Goal: Task Accomplishment & Management: Complete application form

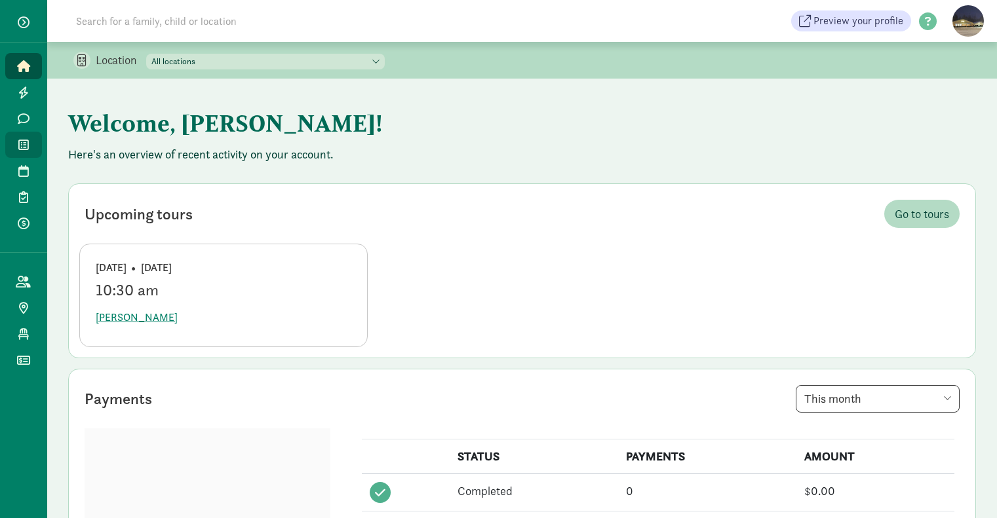
click at [18, 149] on icon at bounding box center [23, 145] width 10 height 12
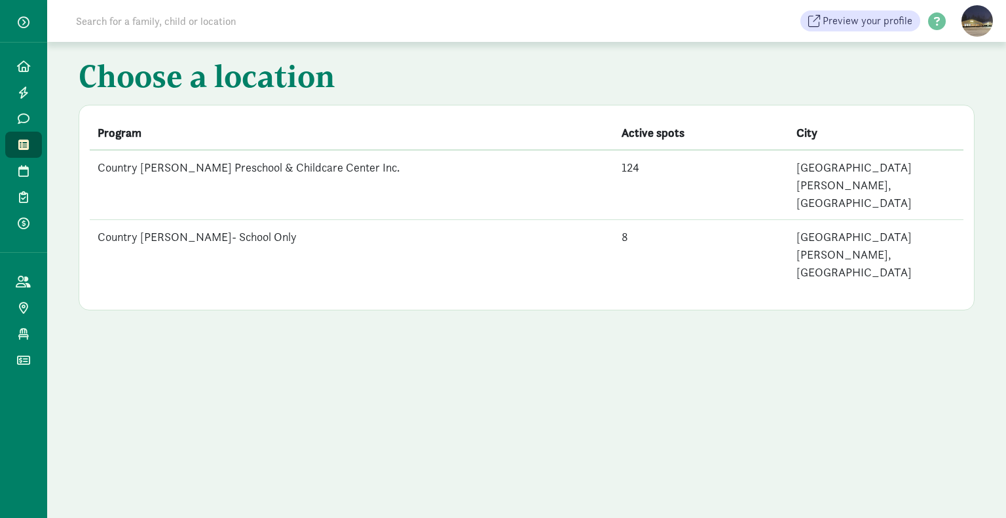
click at [226, 172] on td "Country [PERSON_NAME] Preschool & Childcare Center Inc." at bounding box center [352, 185] width 524 height 70
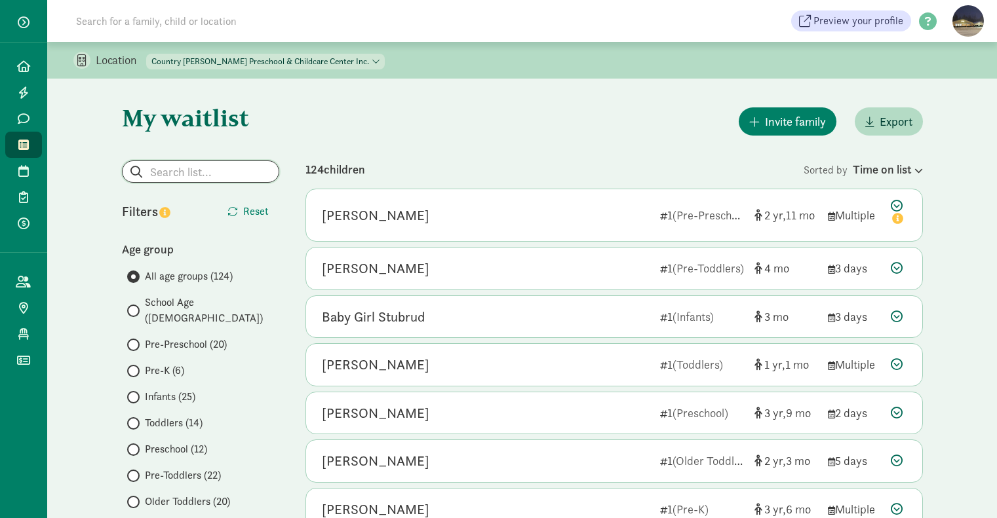
click at [198, 169] on input "search" at bounding box center [201, 171] width 156 height 21
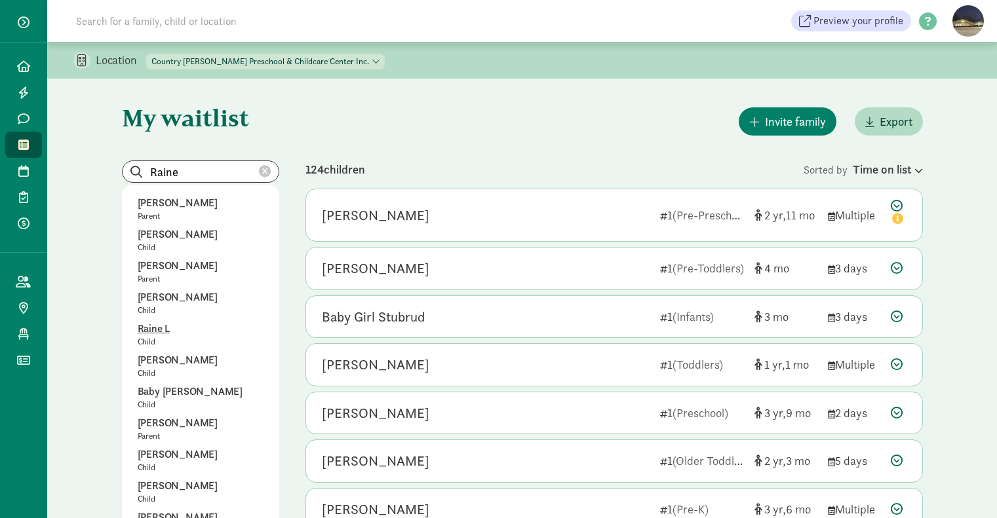
click at [150, 336] on p "Raine L" at bounding box center [201, 329] width 126 height 16
type input "Raine L"
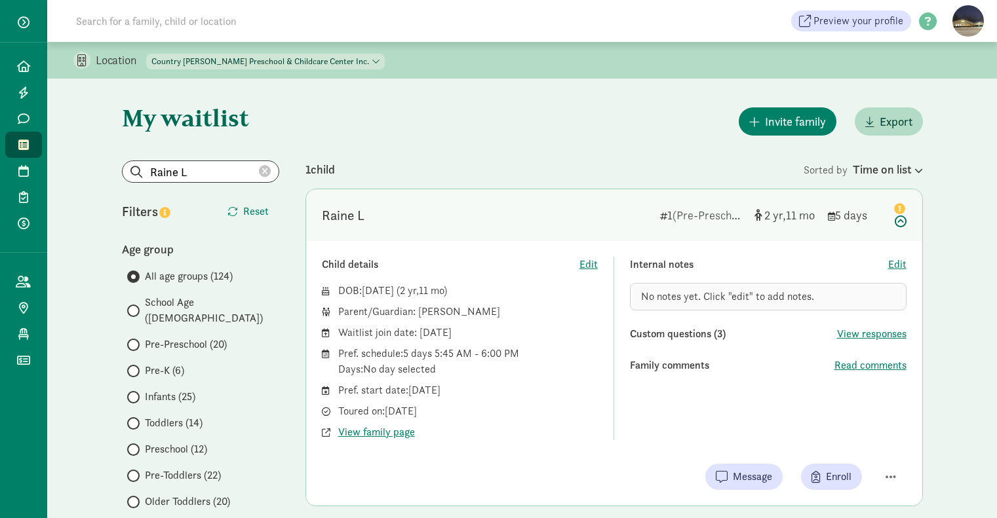
click at [698, 214] on span "(Pre-Preschool)" at bounding box center [710, 215] width 77 height 15
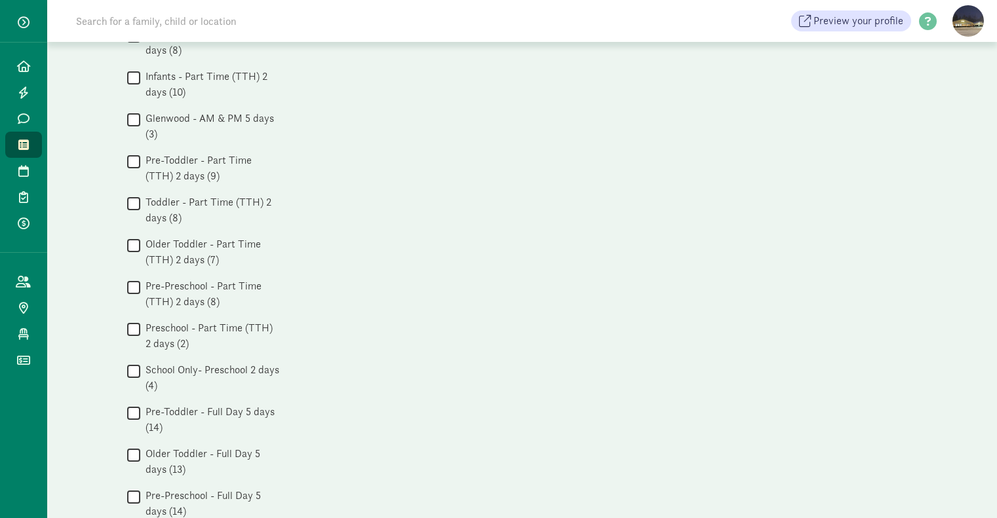
scroll to position [611, 0]
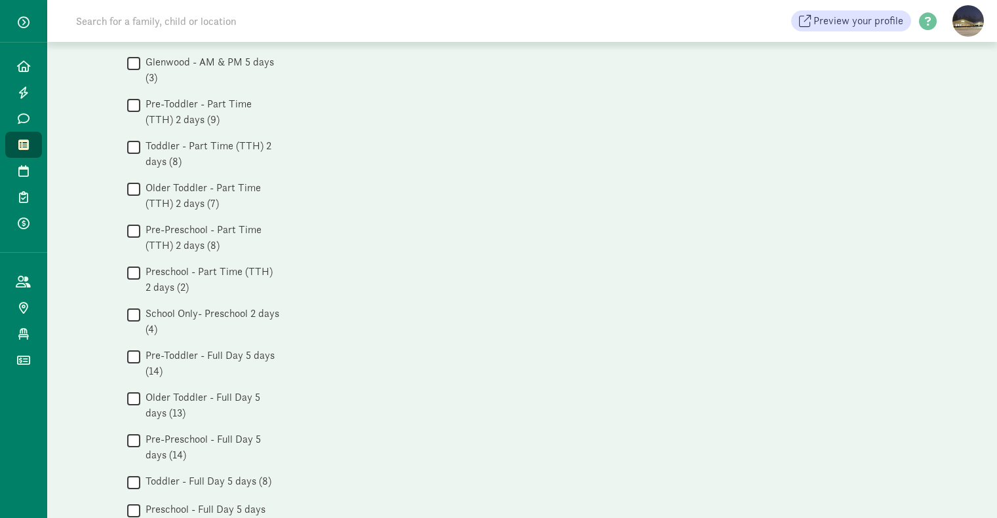
click at [136, 432] on input "Pre-Preschool - Full Day 5 days (14)" at bounding box center [133, 441] width 13 height 18
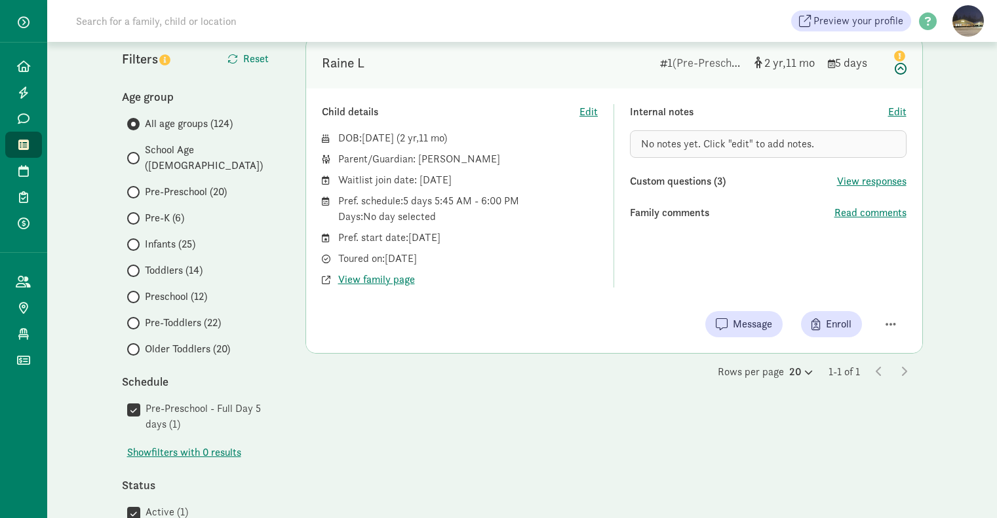
scroll to position [0, 0]
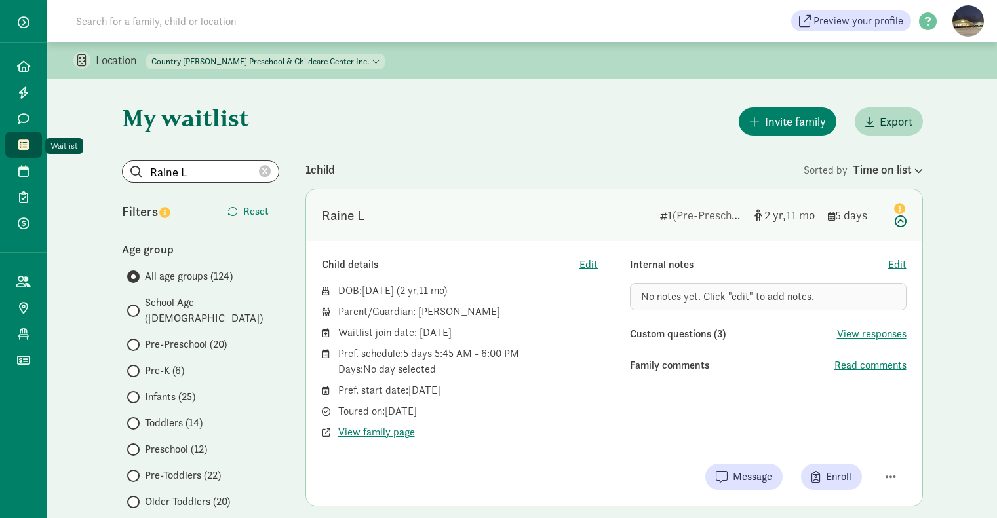
click at [27, 144] on icon at bounding box center [23, 145] width 10 height 12
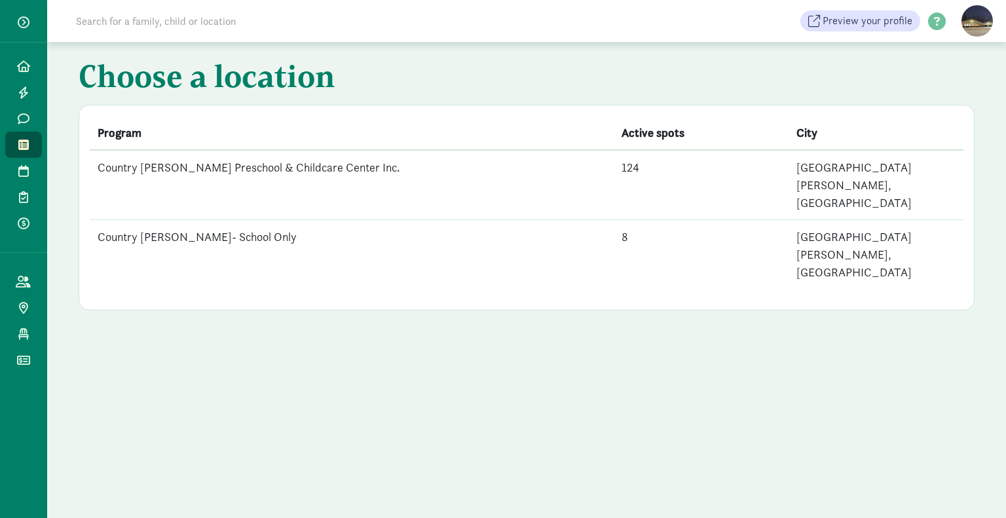
click at [161, 176] on td "Country [PERSON_NAME] Preschool & Childcare Center Inc." at bounding box center [352, 185] width 524 height 70
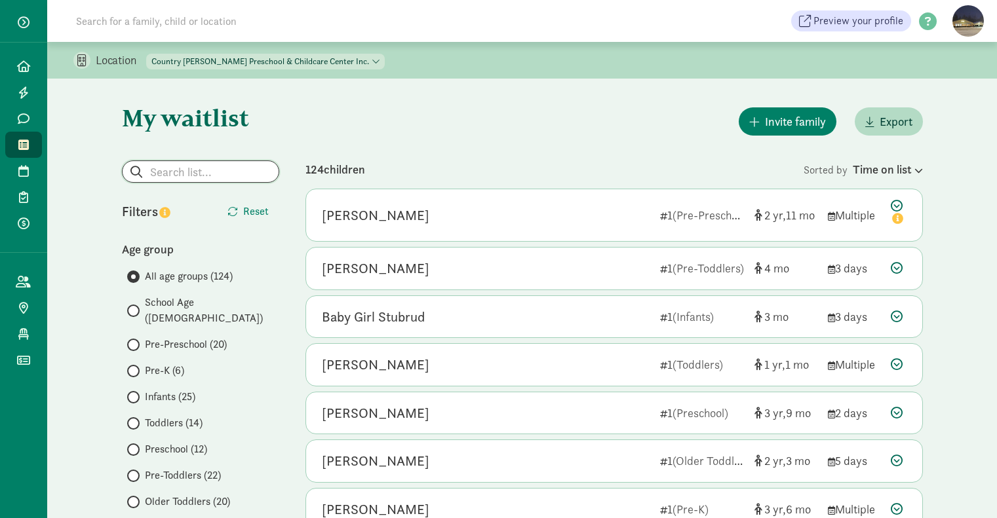
click at [187, 175] on input "search" at bounding box center [201, 171] width 156 height 21
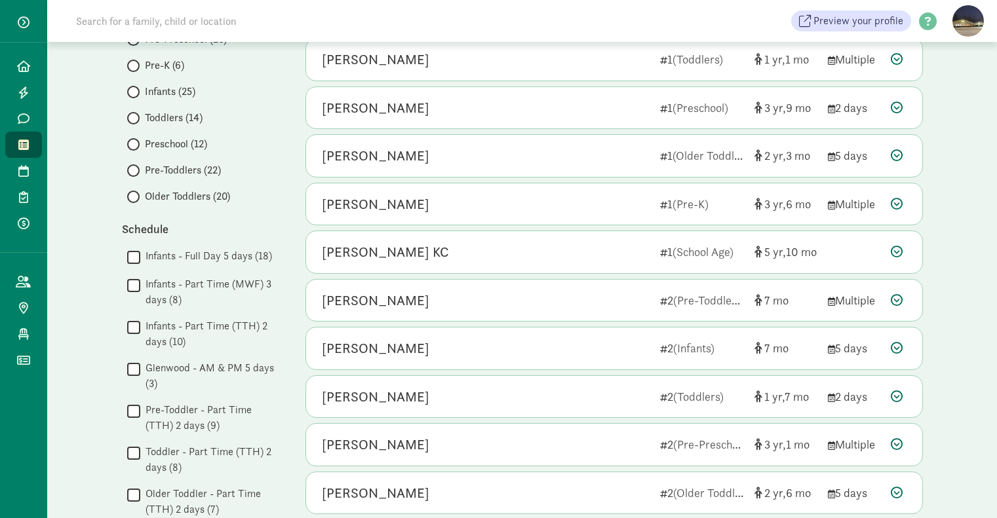
scroll to position [153, 0]
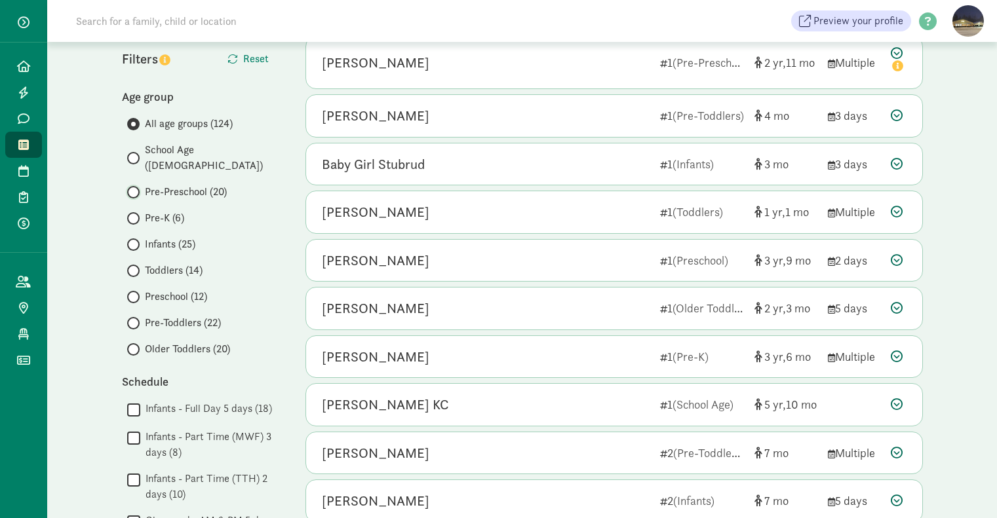
click at [132, 188] on input "Pre-Preschool (20)" at bounding box center [131, 192] width 9 height 9
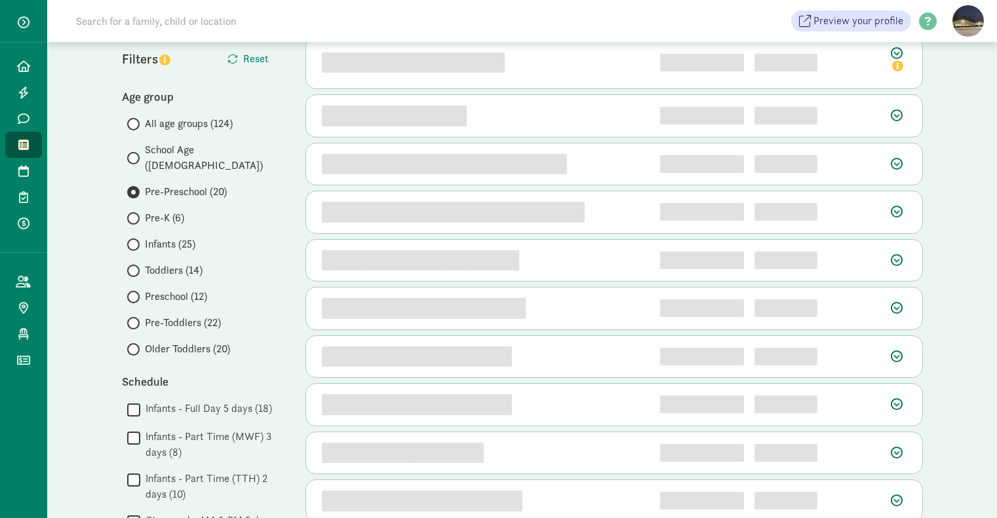
scroll to position [0, 0]
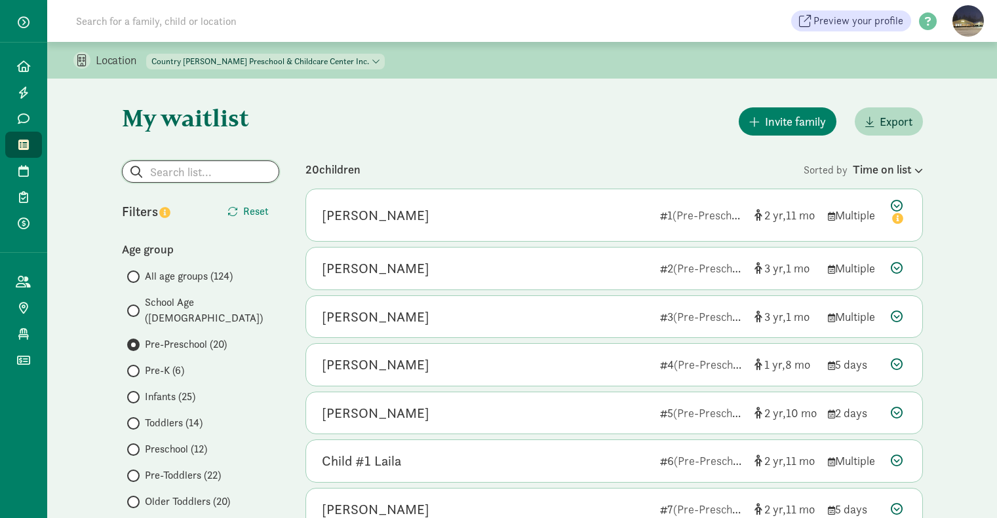
click at [221, 174] on input "search" at bounding box center [201, 171] width 156 height 21
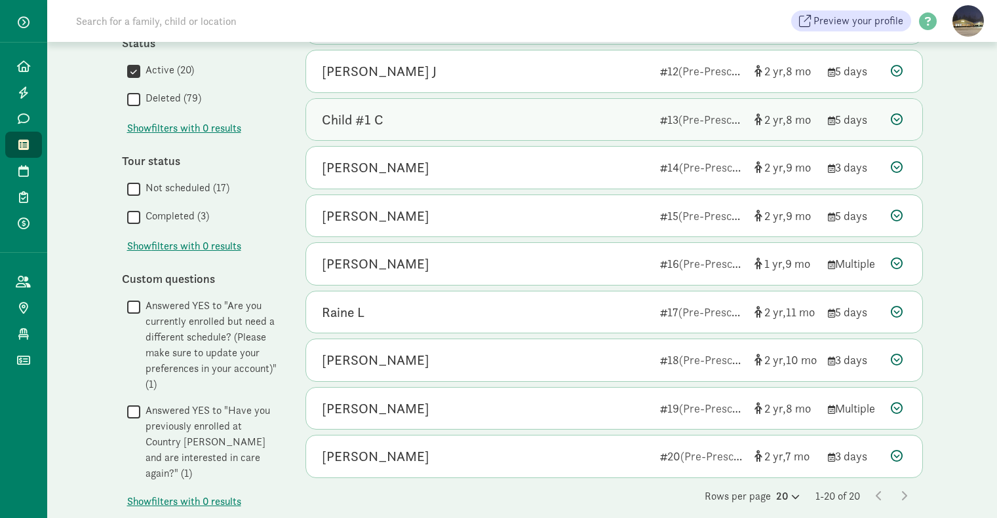
scroll to position [691, 0]
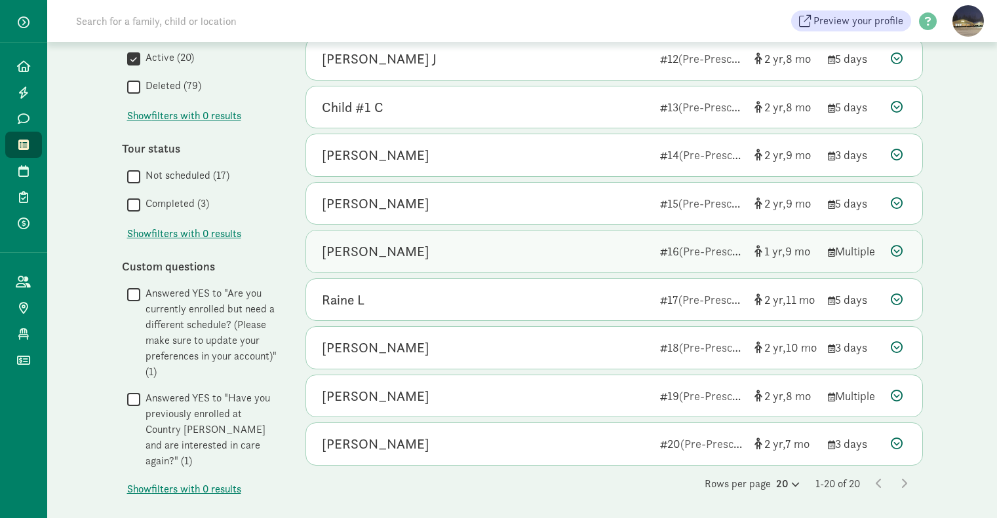
click at [441, 259] on div "Jasper O" at bounding box center [486, 251] width 328 height 21
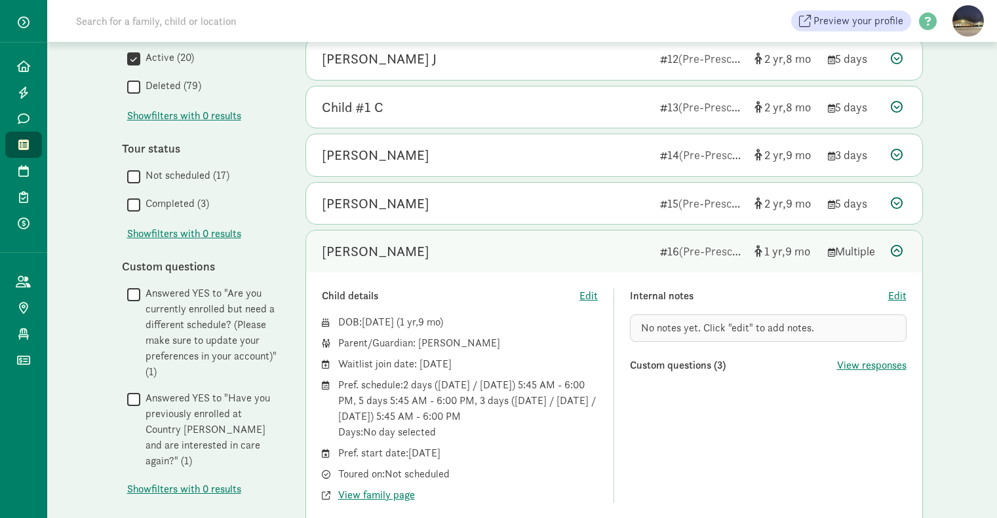
click at [448, 256] on div "Jasper O" at bounding box center [486, 251] width 328 height 21
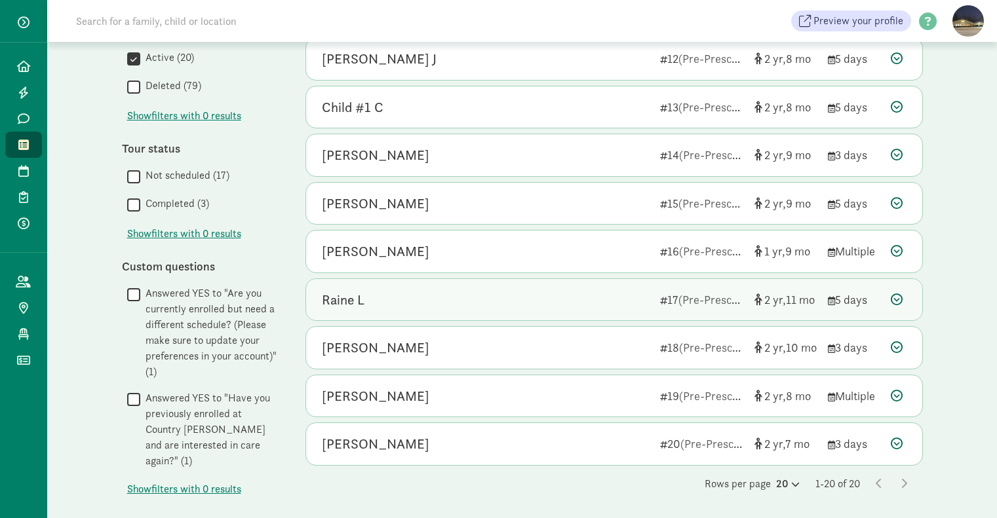
click at [487, 304] on div "Raine L" at bounding box center [486, 300] width 328 height 21
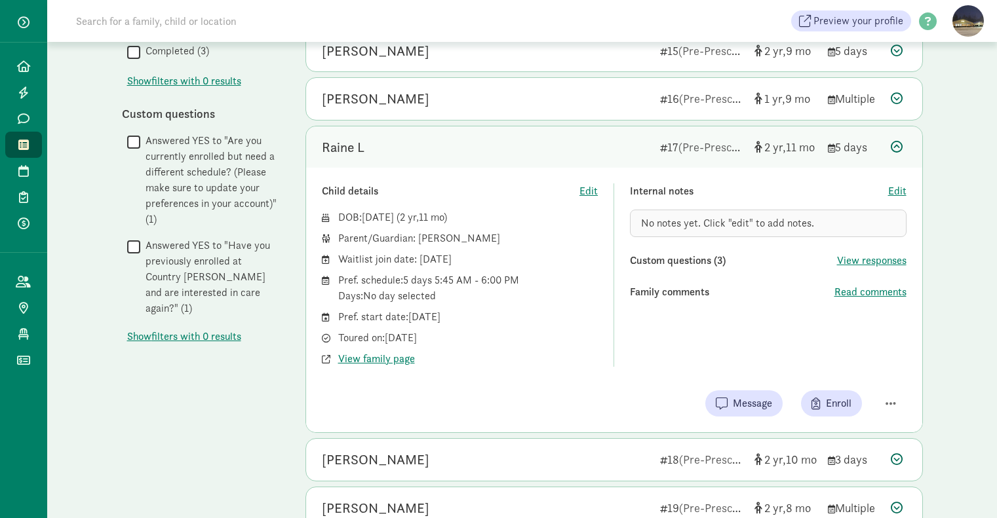
scroll to position [956, 0]
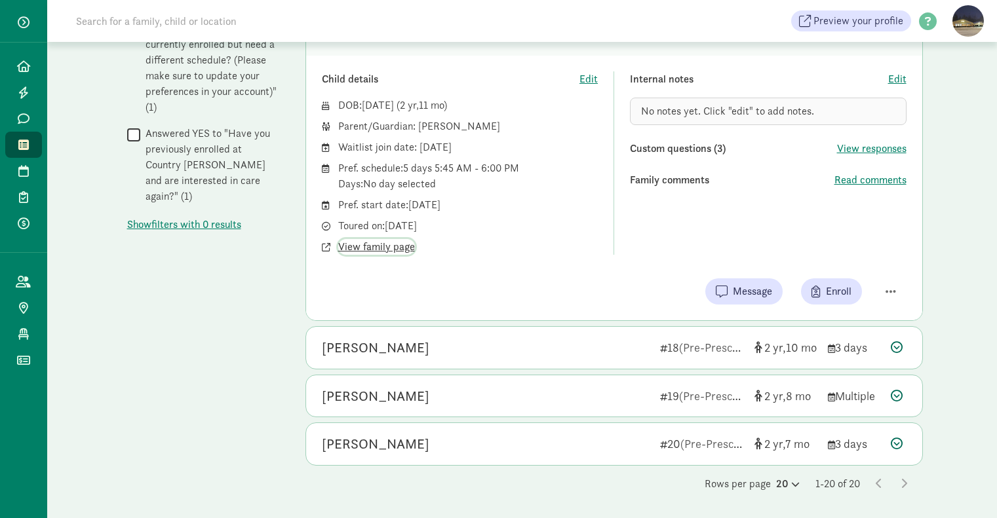
click at [368, 249] on span "View family page" at bounding box center [376, 247] width 77 height 16
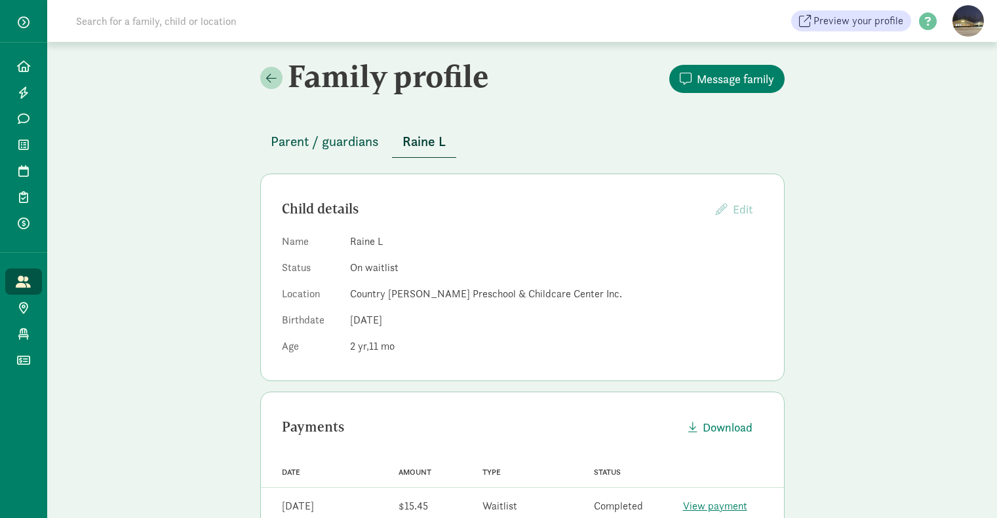
click at [318, 140] on span "Parent / guardians" at bounding box center [325, 141] width 108 height 21
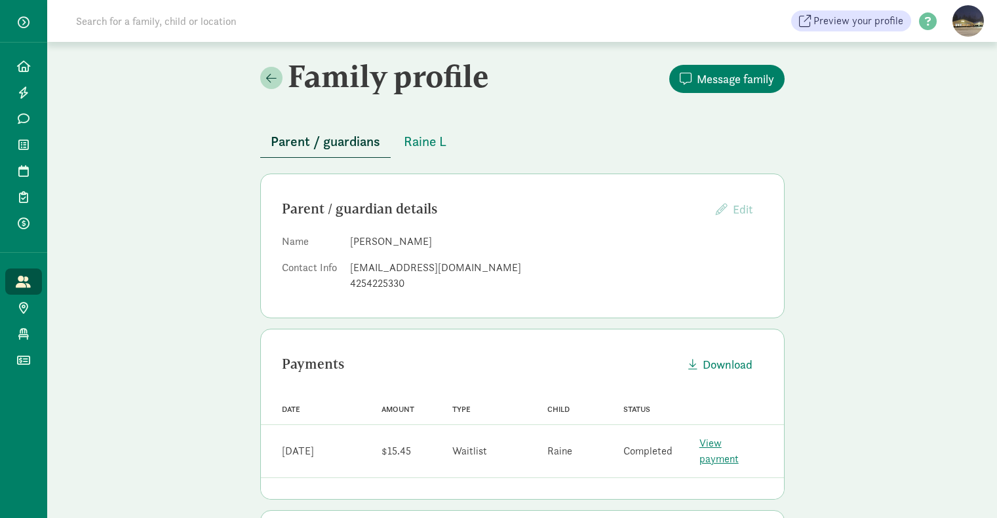
drag, startPoint x: 415, startPoint y: 281, endPoint x: 394, endPoint y: 241, distance: 45.4
drag, startPoint x: 394, startPoint y: 241, endPoint x: 394, endPoint y: 279, distance: 38.0
click at [86, 21] on input at bounding box center [252, 21] width 368 height 26
click at [22, 151] on link "Waitlist" at bounding box center [23, 145] width 37 height 26
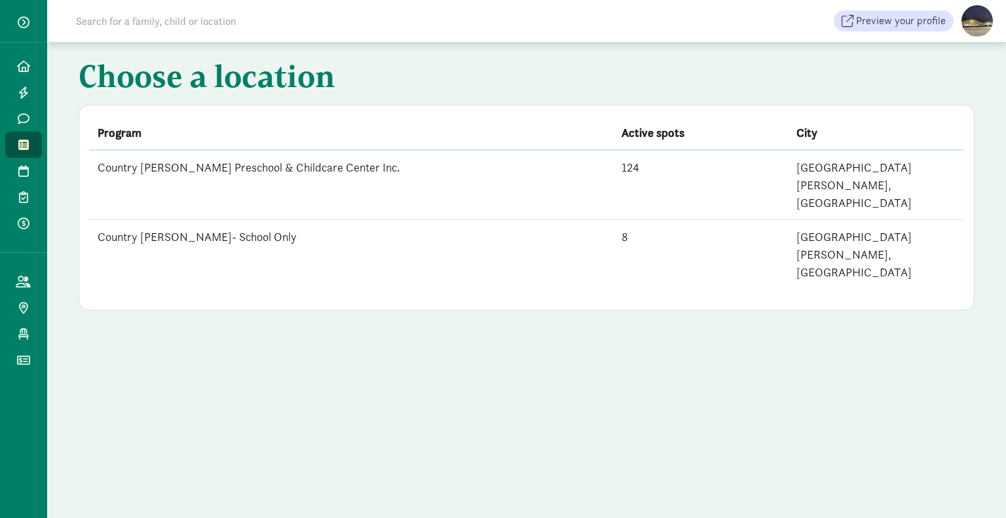
click at [233, 166] on td "Country [PERSON_NAME] Preschool & Childcare Center Inc." at bounding box center [352, 185] width 524 height 70
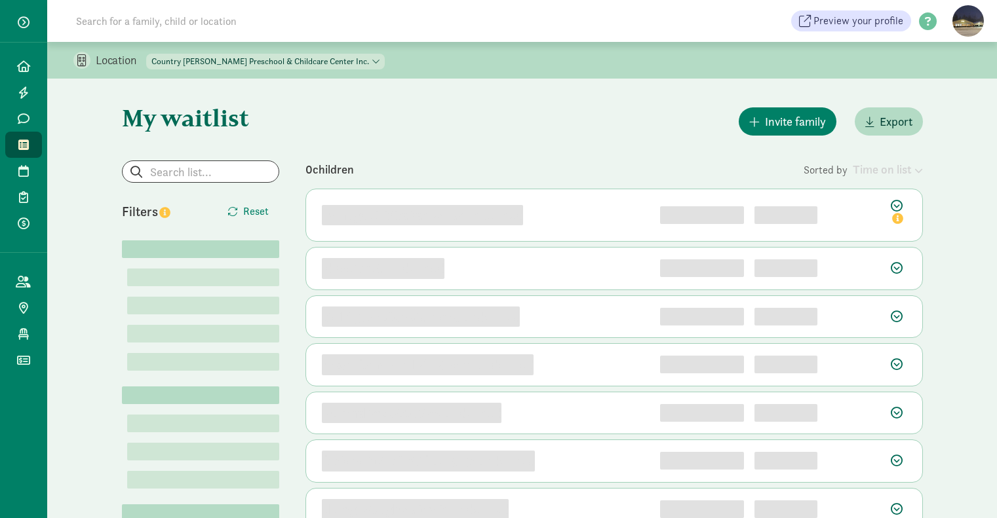
click at [215, 23] on input at bounding box center [252, 21] width 368 height 26
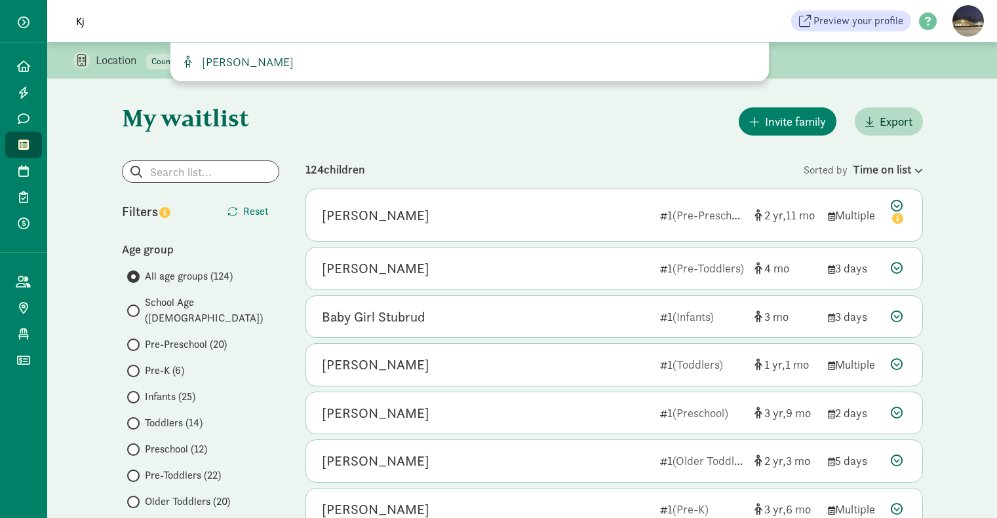
type input "Kj"
click at [222, 57] on span "[PERSON_NAME]" at bounding box center [245, 61] width 97 height 15
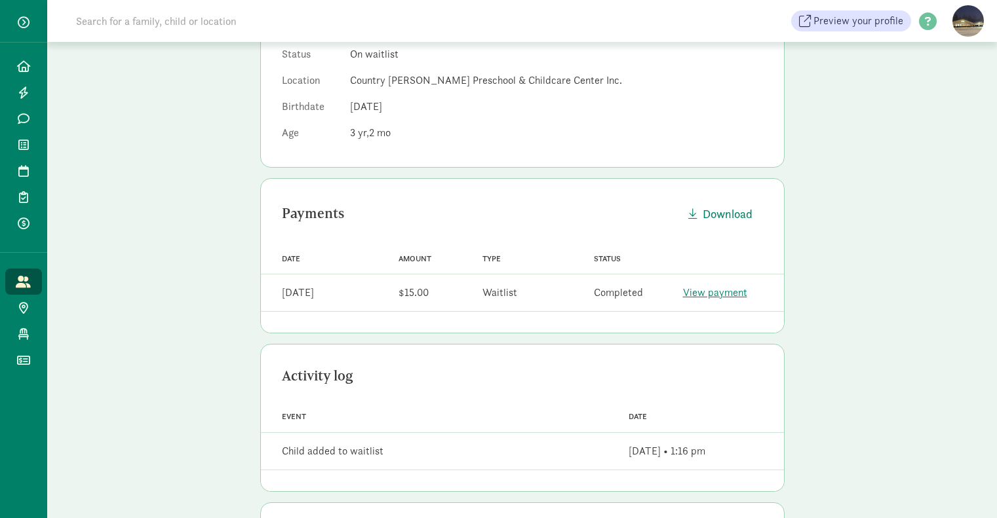
scroll to position [61, 0]
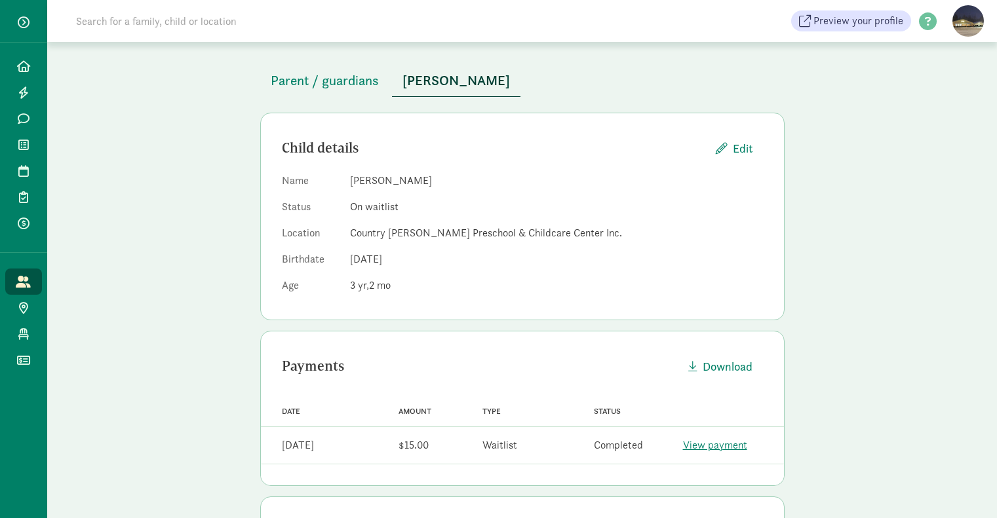
click at [428, 80] on span "[PERSON_NAME]" at bounding box center [455, 80] width 107 height 21
click at [20, 147] on icon at bounding box center [23, 145] width 10 height 12
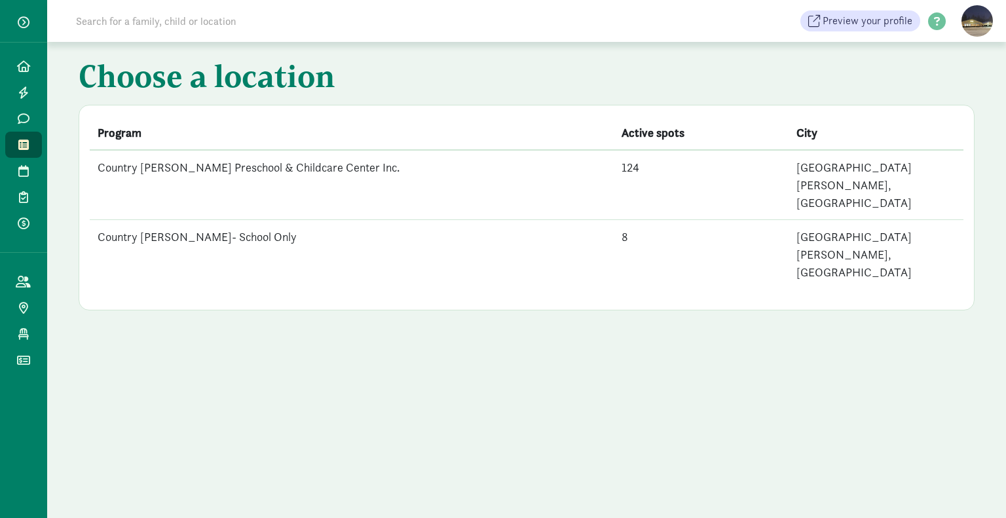
click at [149, 165] on td "Country [PERSON_NAME] Preschool & Childcare Center Inc." at bounding box center [352, 185] width 524 height 70
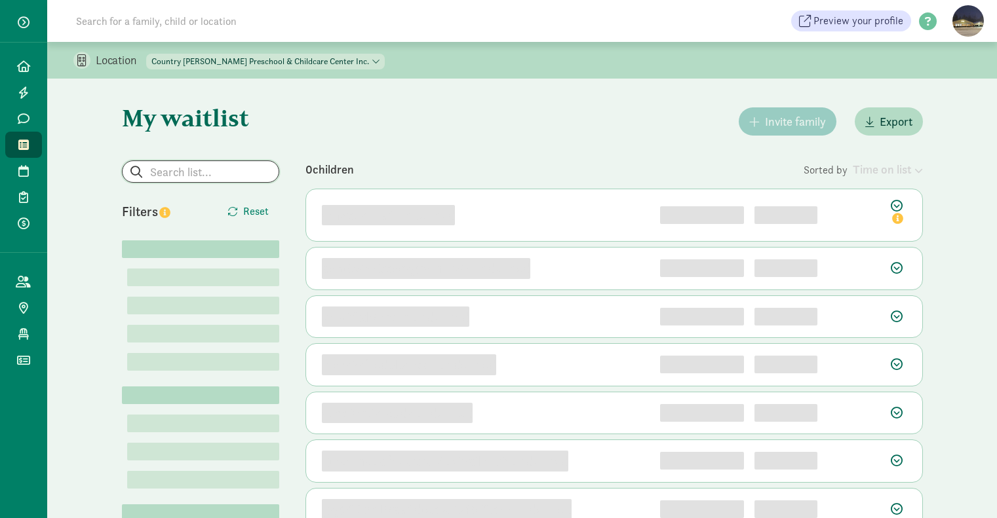
click at [157, 177] on input "search" at bounding box center [201, 171] width 156 height 21
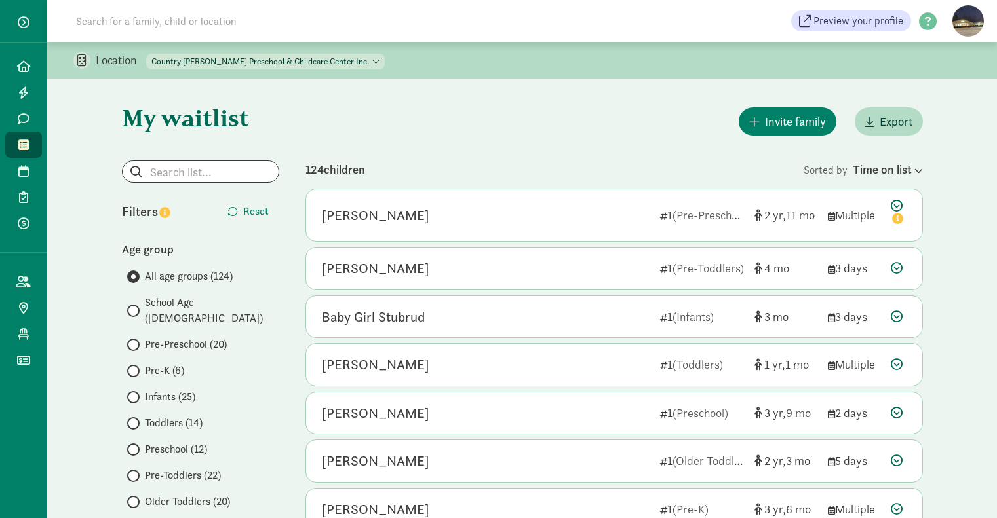
click at [138, 339] on span at bounding box center [133, 345] width 12 height 12
click at [136, 341] on input "Pre-Preschool (20)" at bounding box center [131, 345] width 9 height 9
click at [134, 341] on input "Pre-Preschool (20)" at bounding box center [131, 345] width 9 height 9
click at [134, 446] on input "Preschool (12)" at bounding box center [131, 450] width 9 height 9
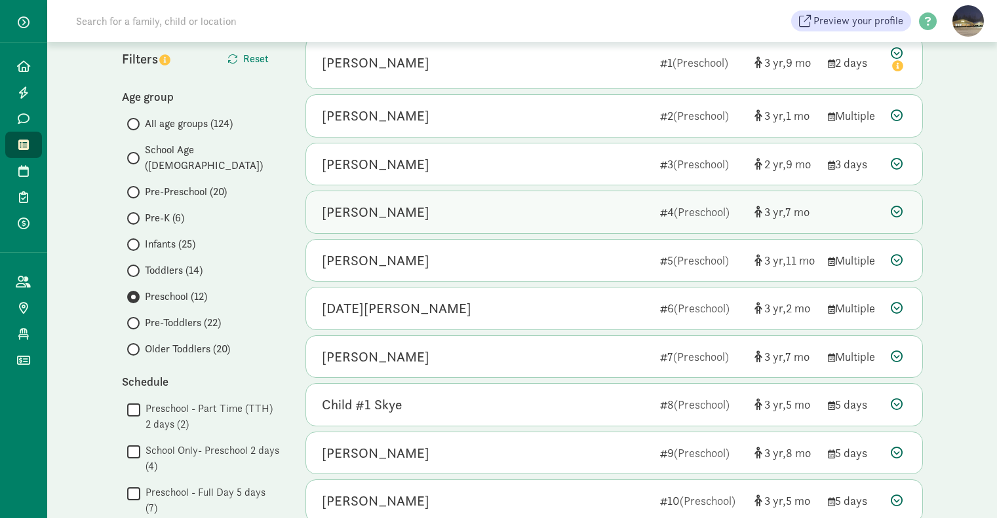
scroll to position [305, 0]
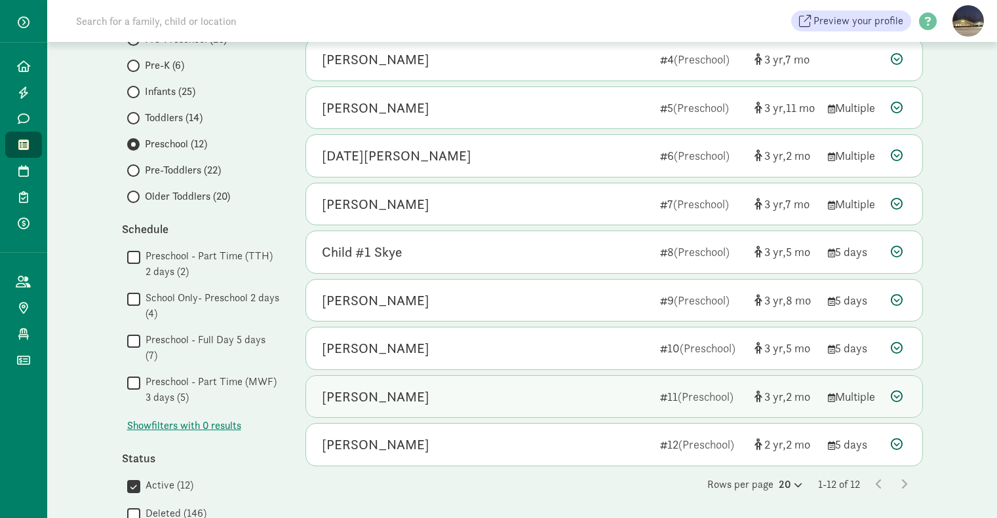
click at [634, 404] on div "Kjell Shea" at bounding box center [486, 397] width 328 height 21
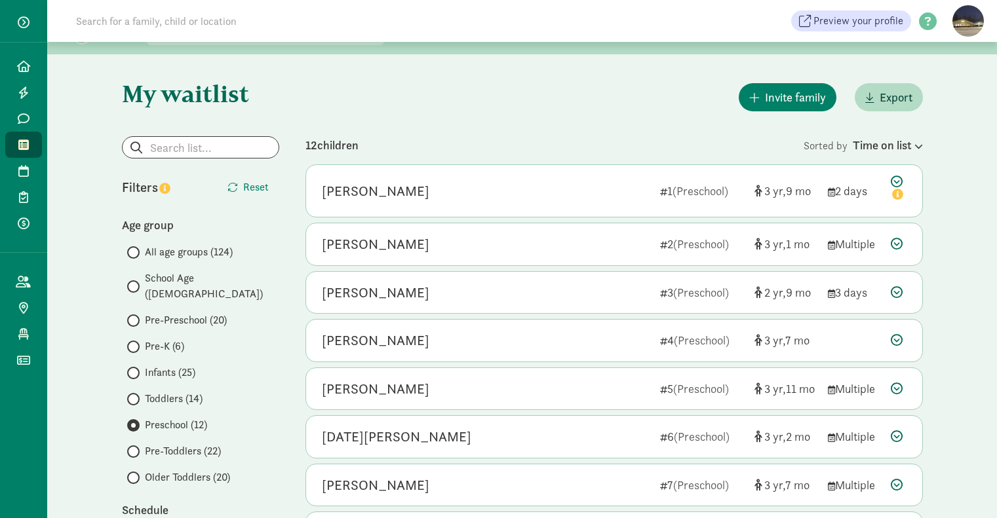
scroll to position [0, 0]
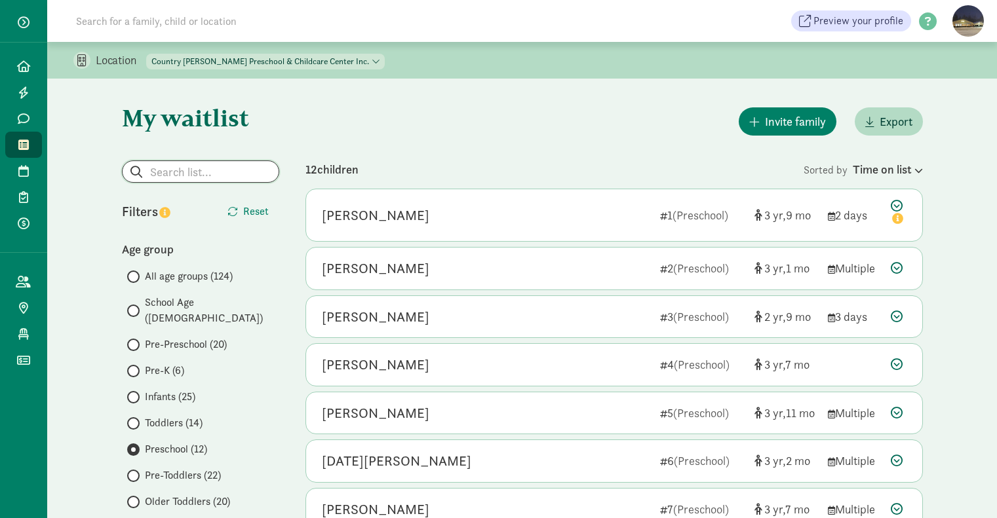
click at [172, 178] on input "search" at bounding box center [201, 171] width 156 height 21
type input "m"
radio input "true"
radio input "false"
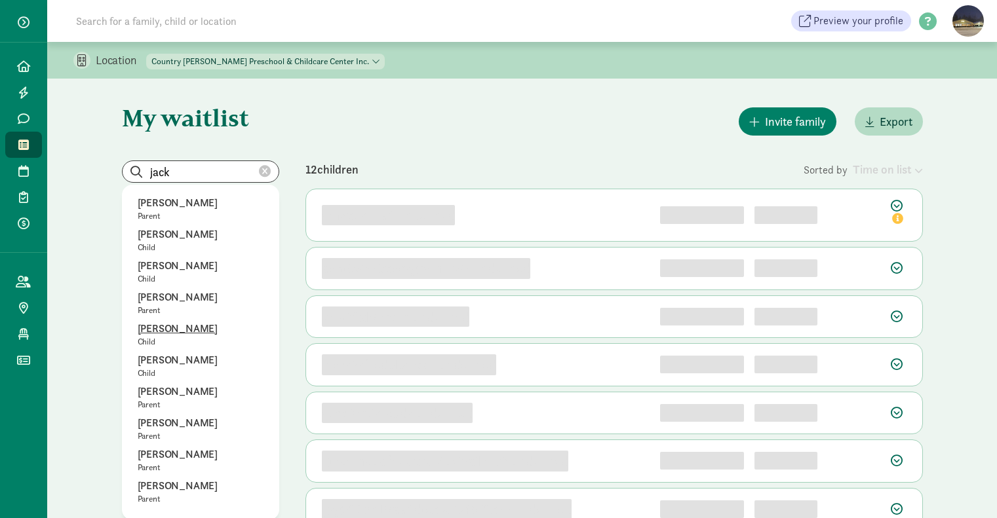
click at [188, 324] on p "Jack Marriott" at bounding box center [201, 329] width 126 height 16
type input "Jack Marriott"
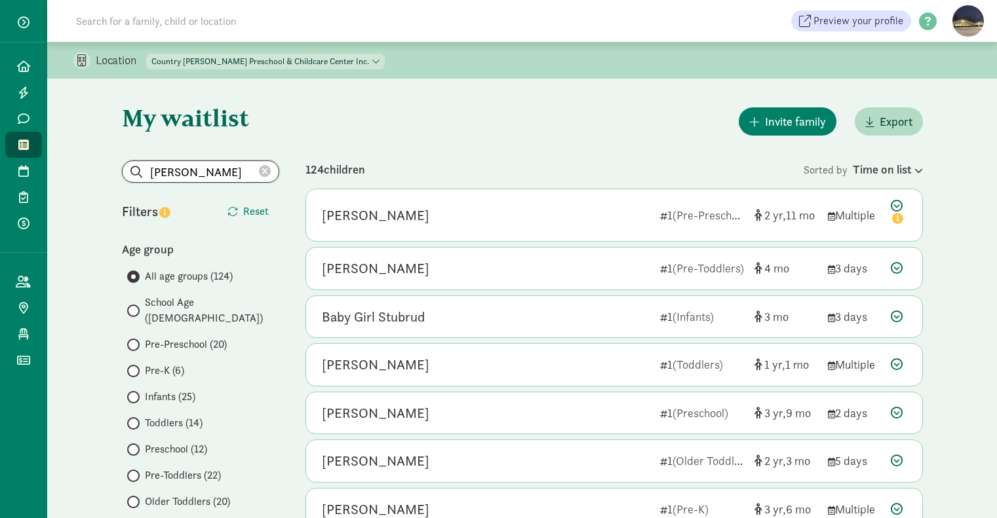
click at [221, 174] on input "Jack Marriott" at bounding box center [201, 171] width 156 height 21
click at [193, 199] on p "Jack Marriott" at bounding box center [201, 203] width 126 height 16
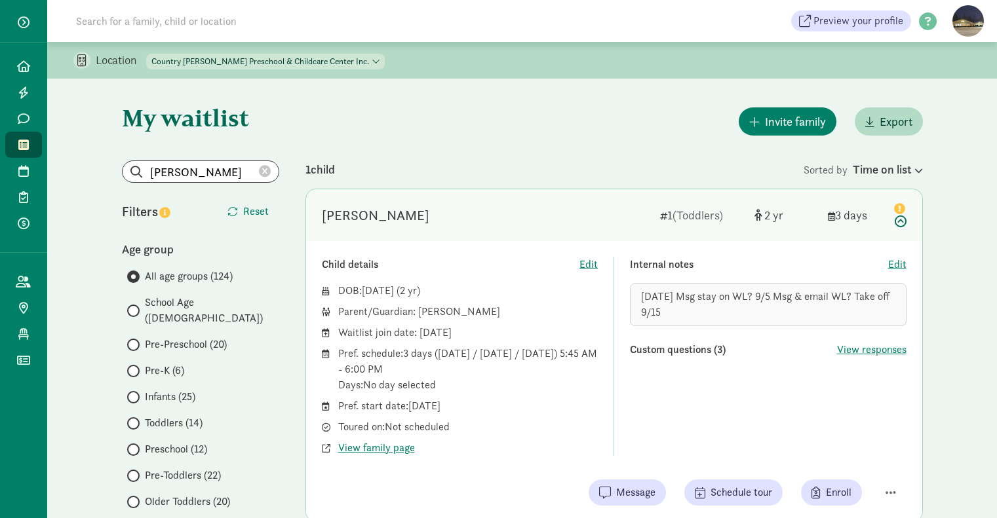
scroll to position [153, 0]
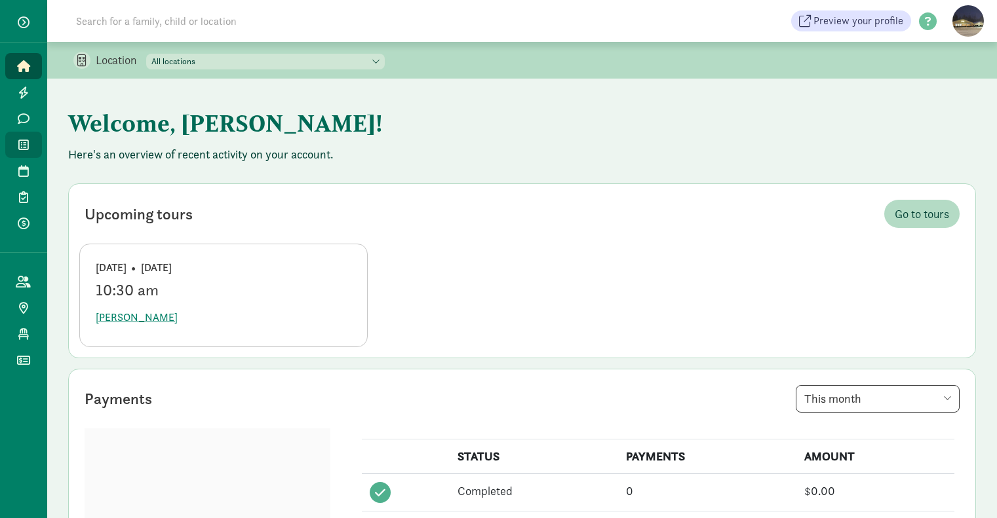
click at [16, 140] on span at bounding box center [23, 145] width 15 height 12
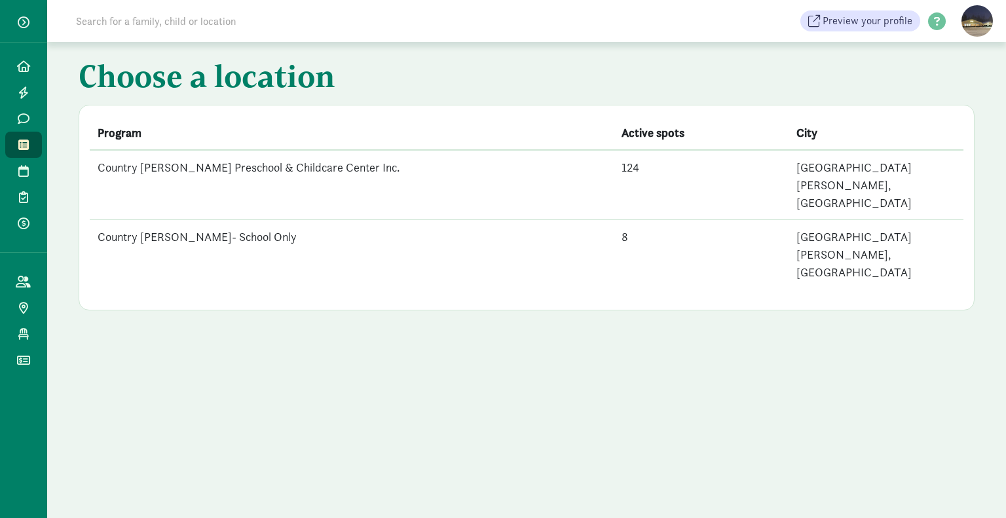
click at [307, 174] on td "Country [PERSON_NAME] Preschool & Childcare Center Inc." at bounding box center [352, 185] width 524 height 70
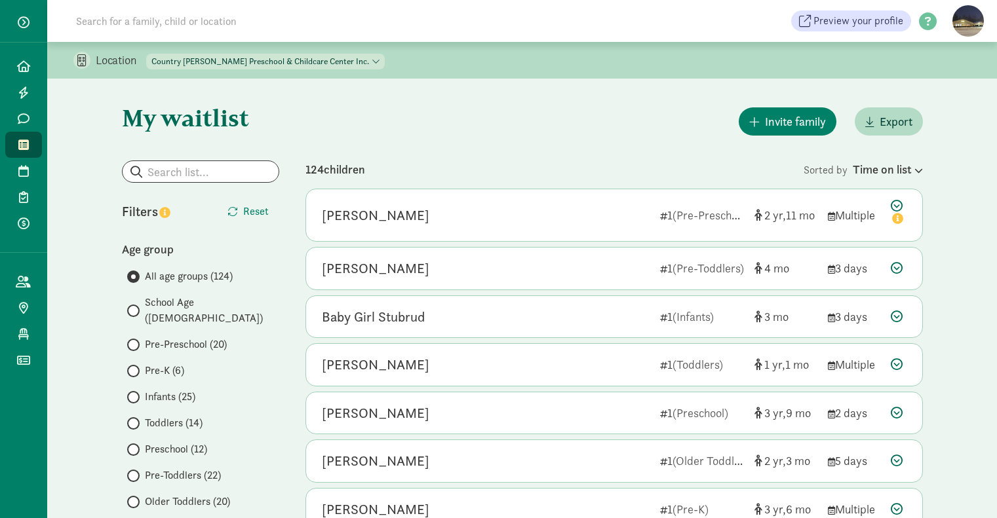
scroll to position [153, 0]
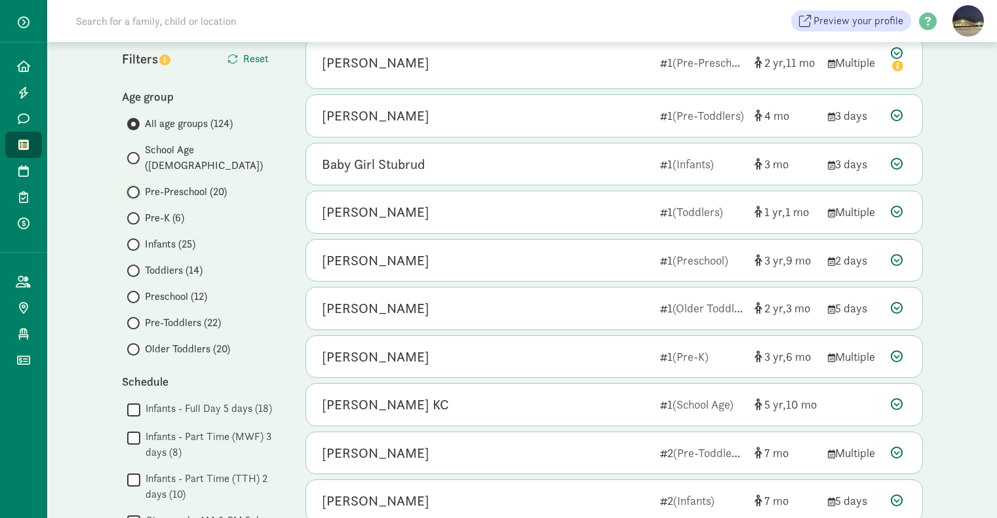
click at [134, 188] on input "Pre-Preschool (20)" at bounding box center [131, 192] width 9 height 9
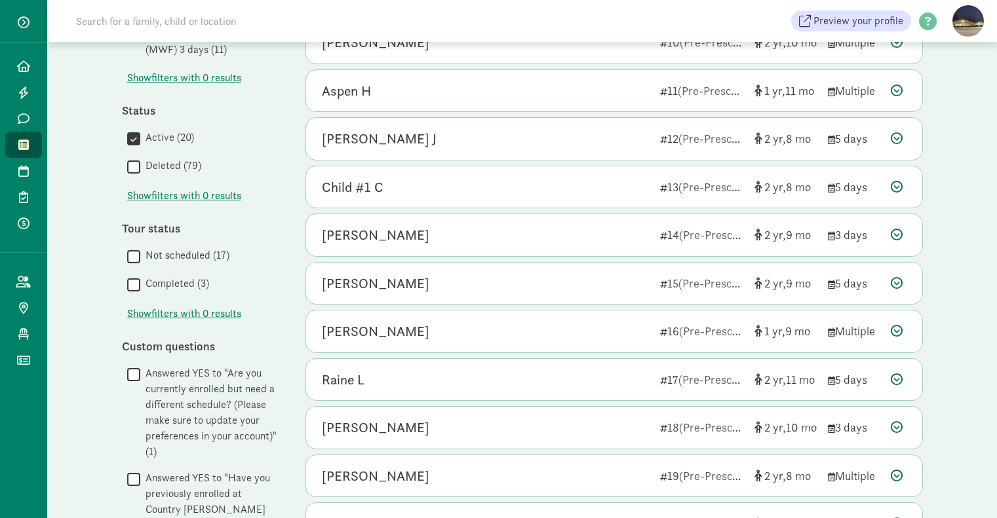
scroll to position [691, 0]
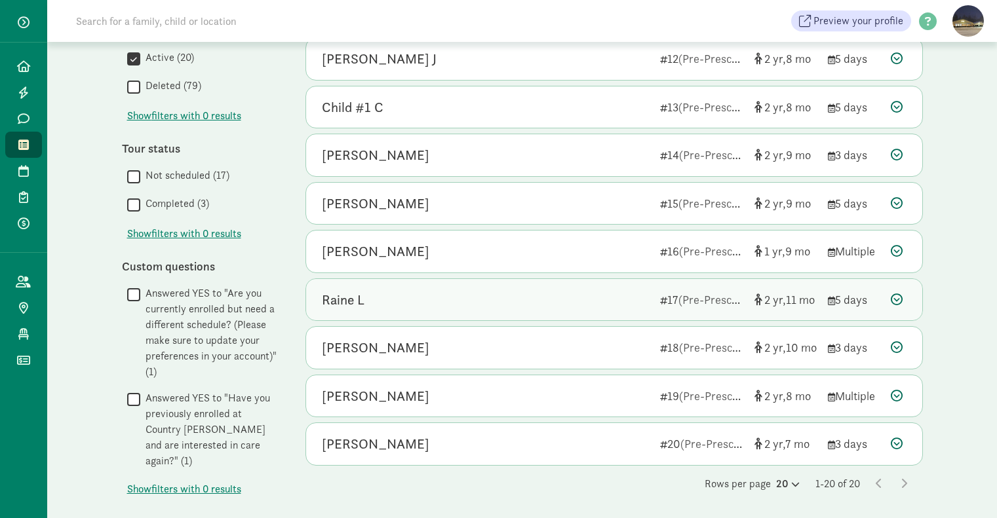
click at [333, 292] on div "Raine L" at bounding box center [343, 300] width 43 height 21
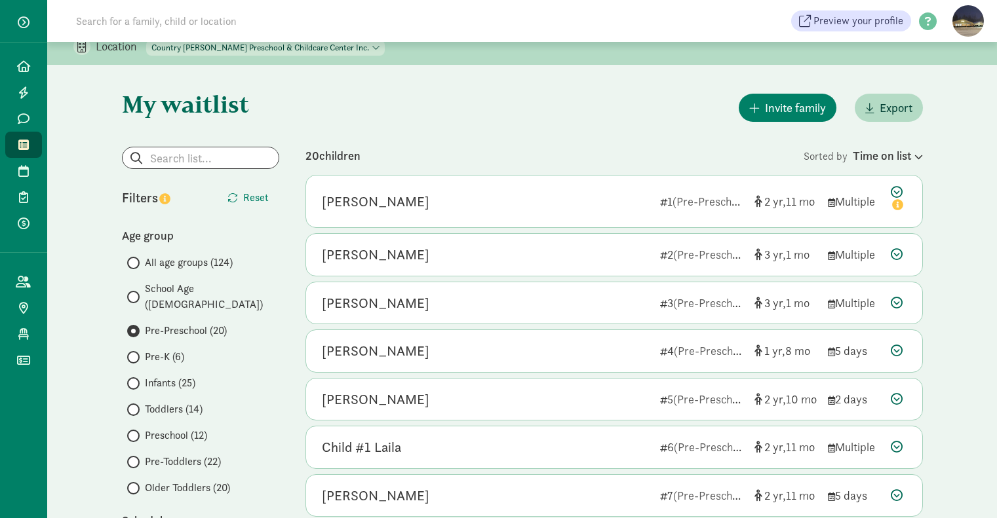
scroll to position [0, 0]
